Goal: Task Accomplishment & Management: Manage account settings

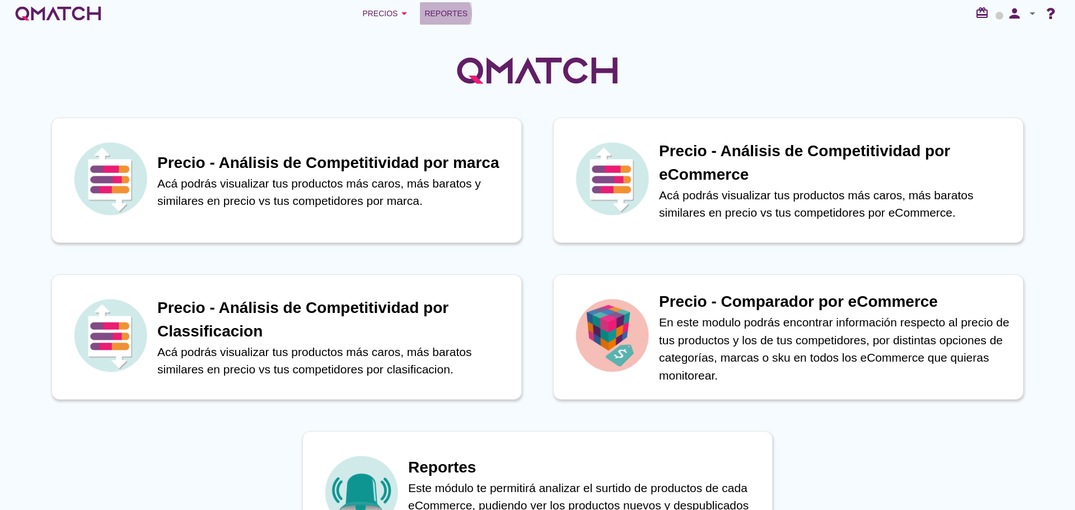
click at [439, 12] on span "Reportes" at bounding box center [446, 13] width 43 height 13
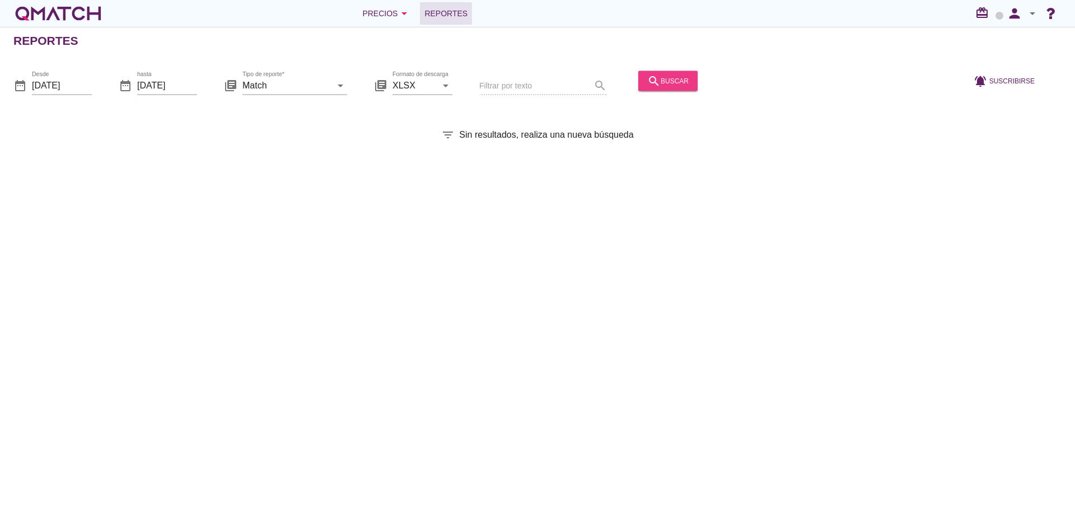
click at [651, 78] on div "search buscar" at bounding box center [667, 80] width 41 height 13
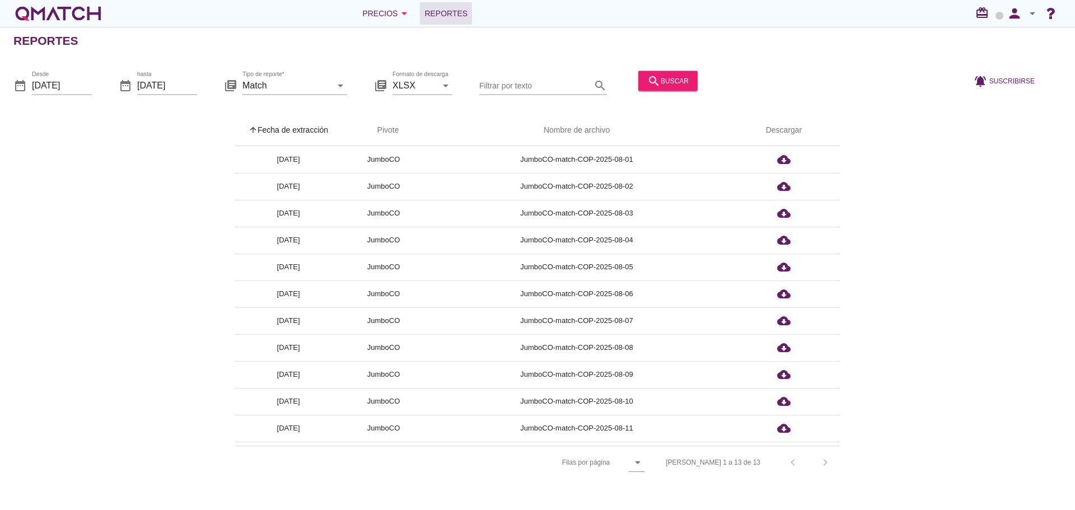
click at [311, 124] on th "arrow_upward Fecha de extracción" at bounding box center [288, 130] width 106 height 31
click at [1010, 9] on icon "person" at bounding box center [1015, 14] width 22 height 16
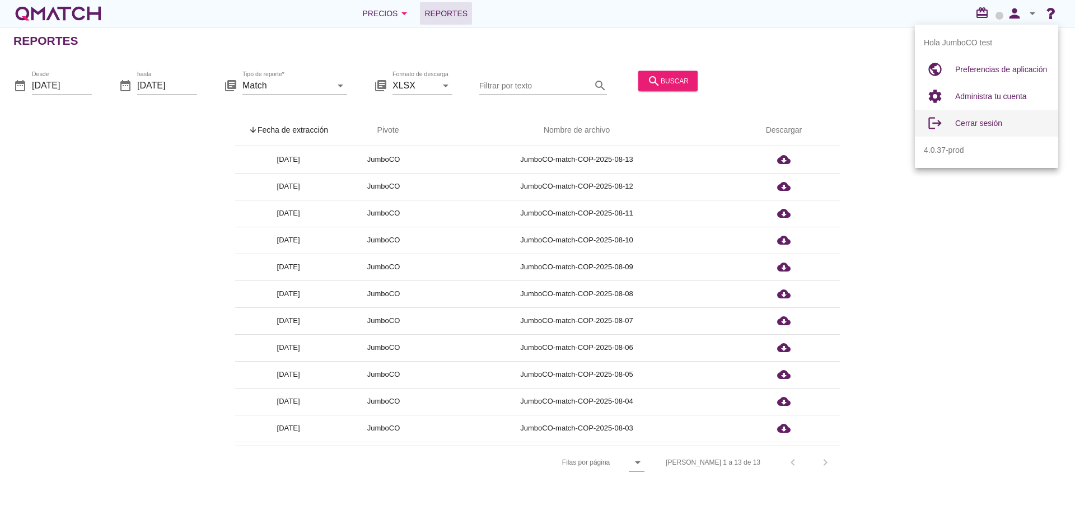
click at [973, 118] on div "Cerrar sesión" at bounding box center [1002, 122] width 94 height 13
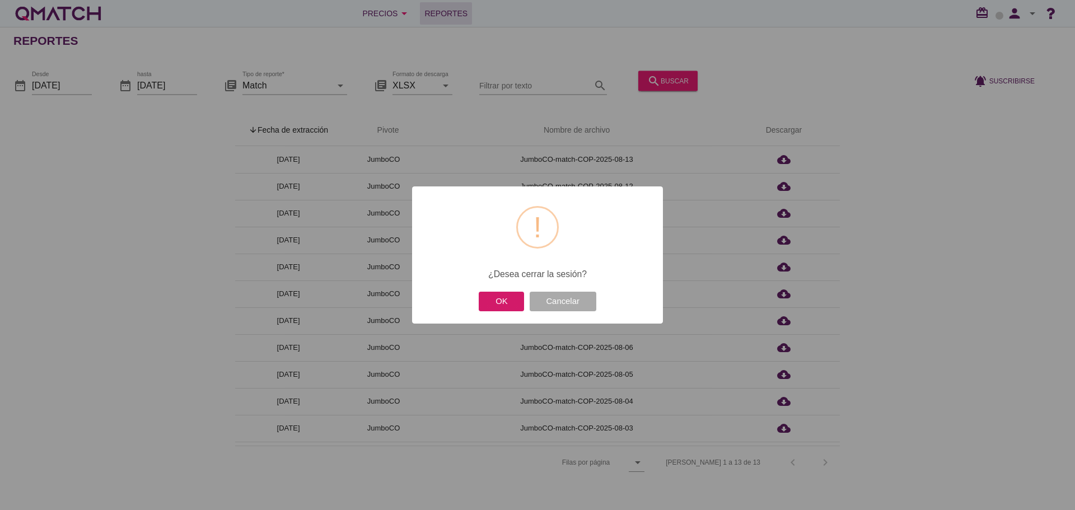
click at [496, 297] on button "OK" at bounding box center [501, 302] width 45 height 20
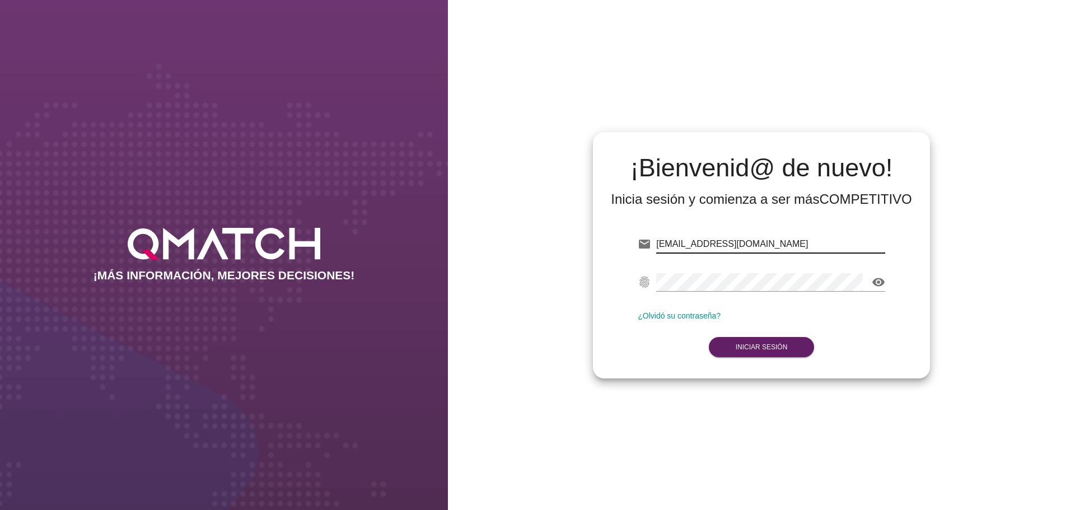
click at [785, 242] on input "[EMAIL_ADDRESS][DOMAIN_NAME]" at bounding box center [770, 244] width 229 height 18
type input "[EMAIL_ADDRESS][DOMAIN_NAME]"
click at [755, 342] on button "Iniciar Sesión" at bounding box center [762, 347] width 106 height 20
